Goal: Task Accomplishment & Management: Use online tool/utility

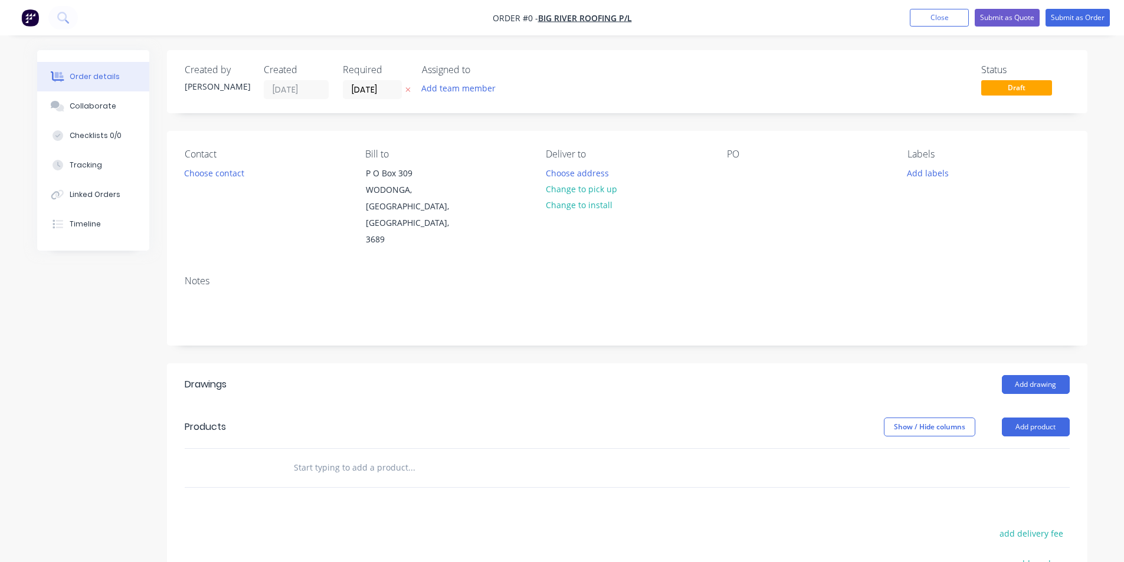
click at [32, 19] on img "button" at bounding box center [30, 18] width 18 height 18
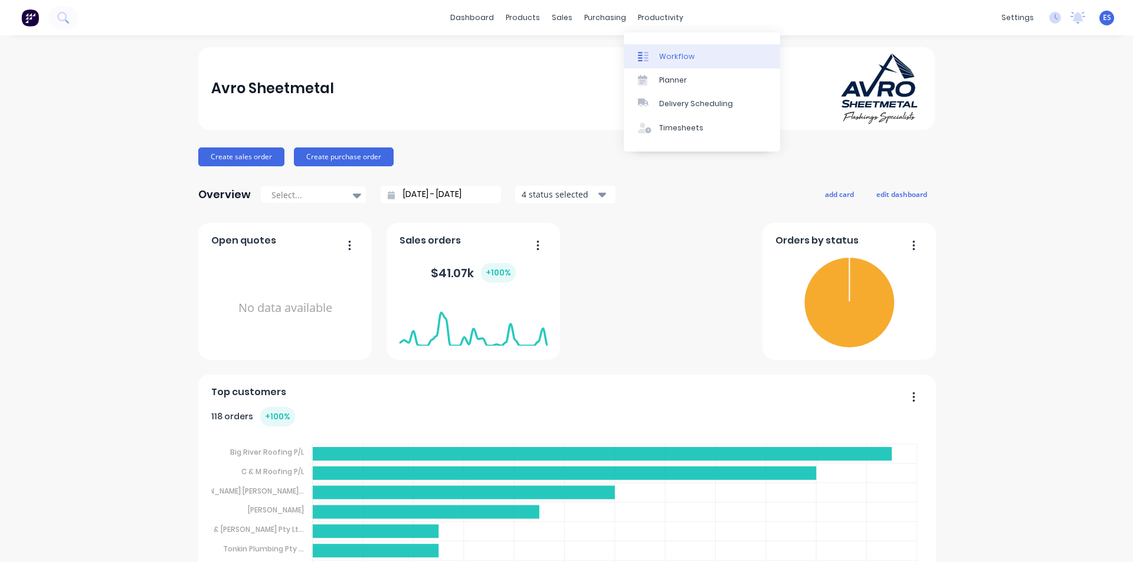
click at [669, 52] on div "Workflow" at bounding box center [676, 56] width 35 height 11
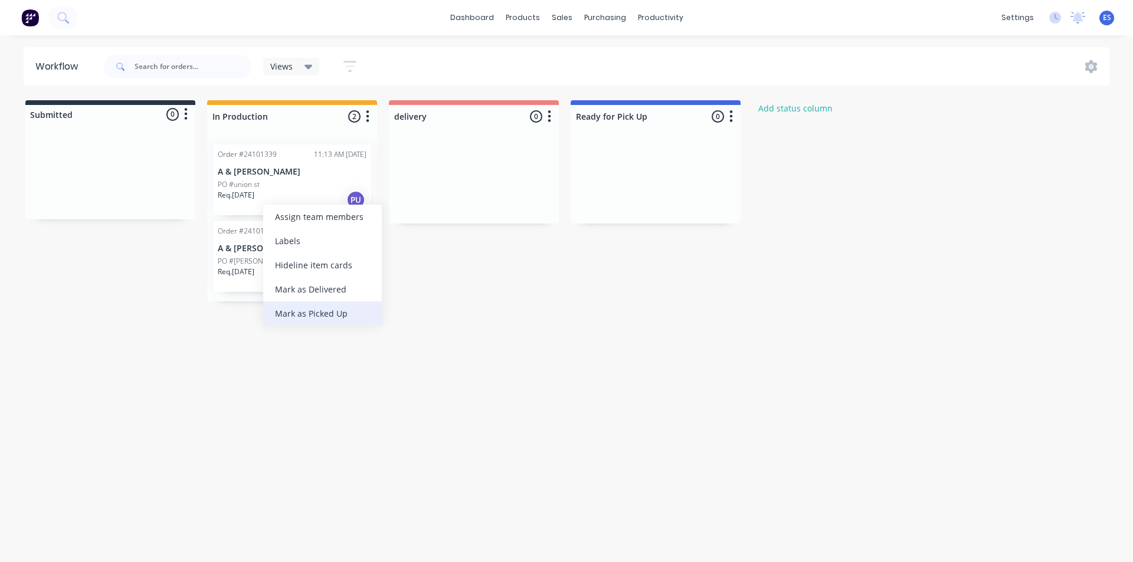
click at [328, 315] on div "Mark as Picked Up" at bounding box center [322, 314] width 119 height 24
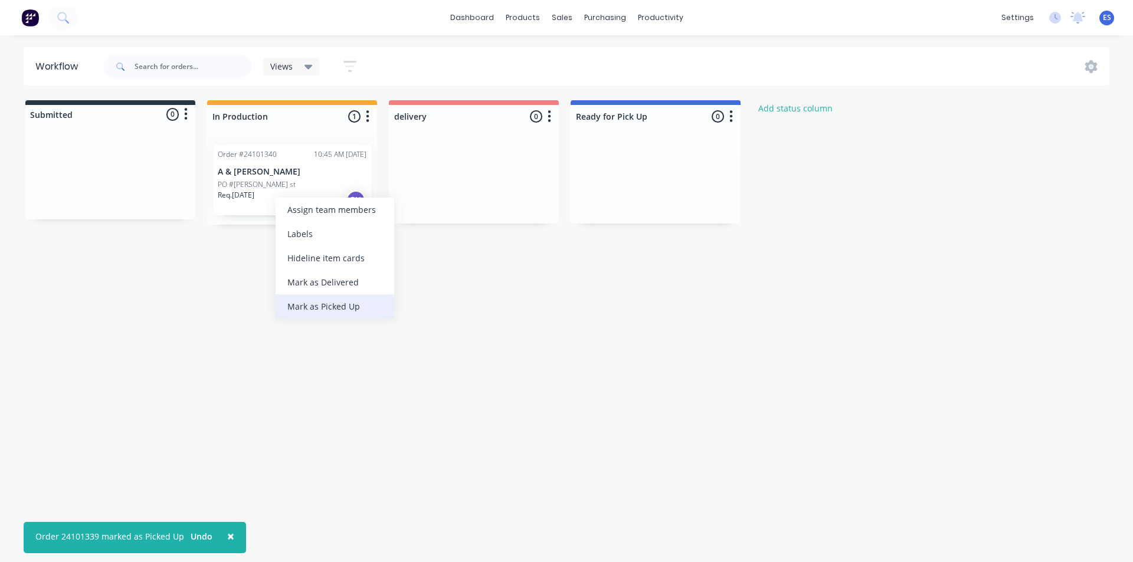
click at [325, 301] on div "Mark as Picked Up" at bounding box center [335, 306] width 119 height 24
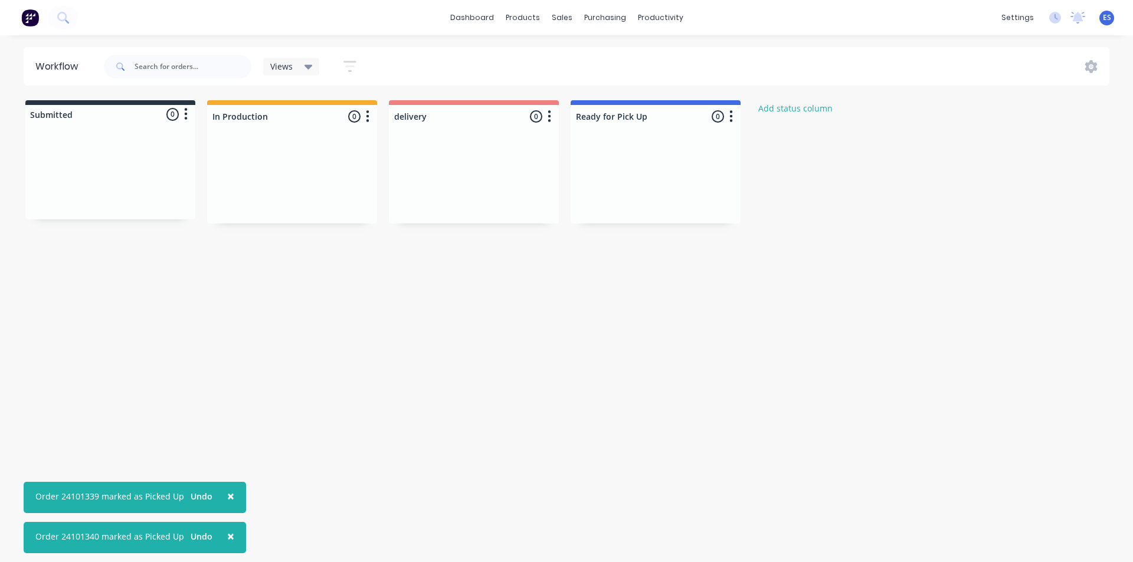
click at [36, 16] on img at bounding box center [30, 18] width 18 height 18
